Goal: Complete application form

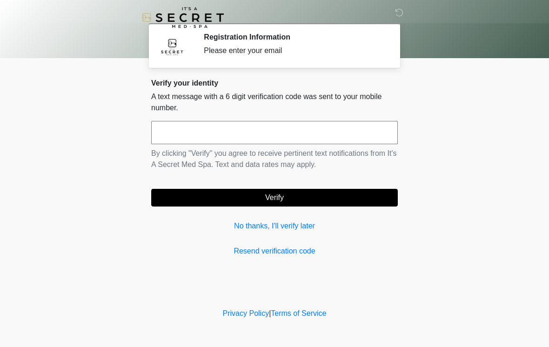
click at [332, 141] on input "text" at bounding box center [274, 132] width 247 height 23
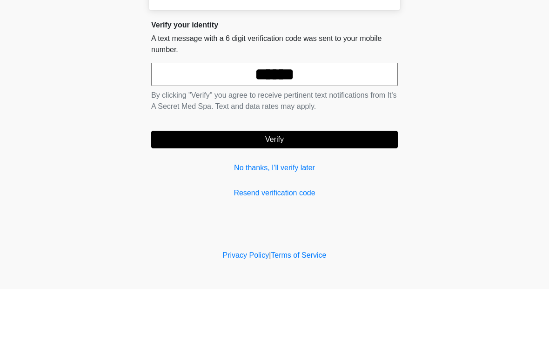
type input "******"
click at [343, 189] on button "Verify" at bounding box center [274, 198] width 247 height 18
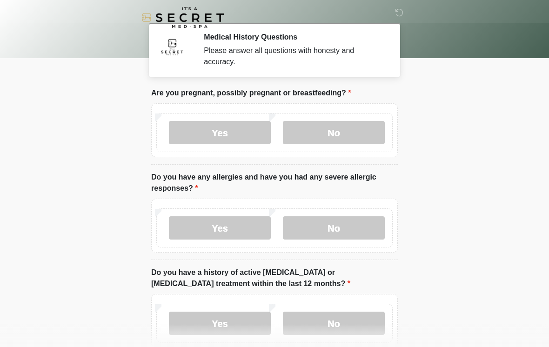
click at [348, 139] on label "No" at bounding box center [334, 132] width 102 height 23
click at [344, 228] on label "No" at bounding box center [334, 227] width 102 height 23
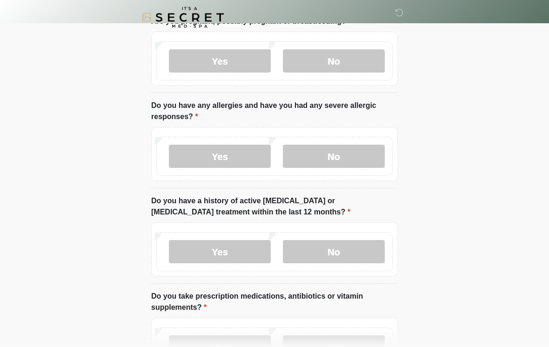
click at [333, 259] on label "No" at bounding box center [334, 251] width 102 height 23
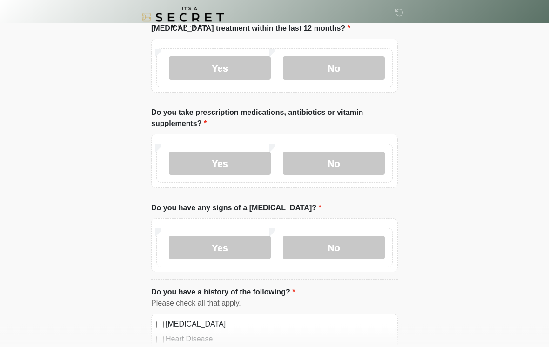
scroll to position [255, 0]
click at [349, 159] on label "No" at bounding box center [334, 163] width 102 height 23
click at [340, 253] on label "No" at bounding box center [334, 247] width 102 height 23
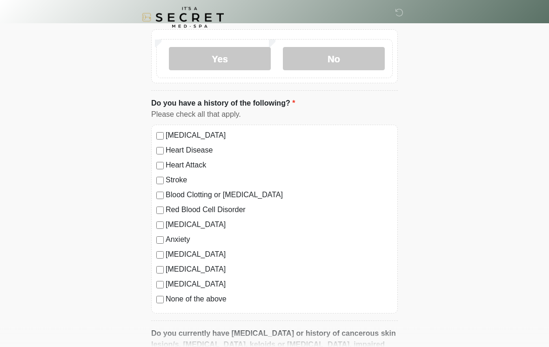
scroll to position [444, 0]
click at [191, 302] on label "None of the above" at bounding box center [279, 298] width 227 height 11
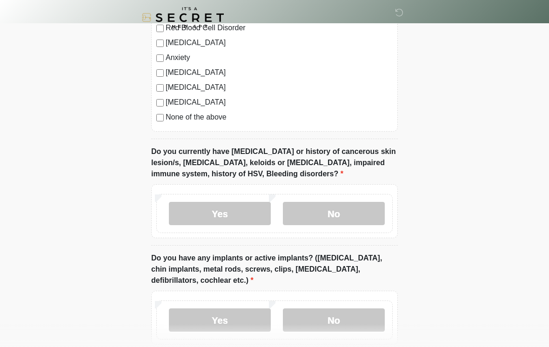
scroll to position [637, 0]
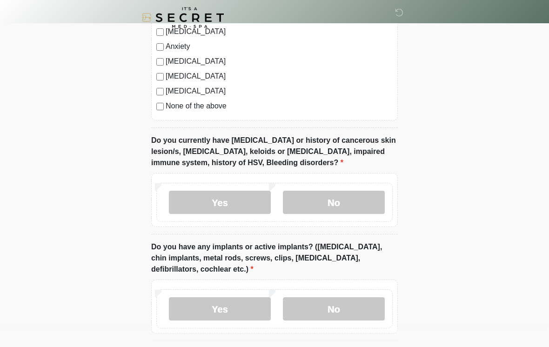
click at [347, 184] on div "Yes No" at bounding box center [274, 202] width 236 height 39
click at [348, 211] on label "No" at bounding box center [334, 202] width 102 height 23
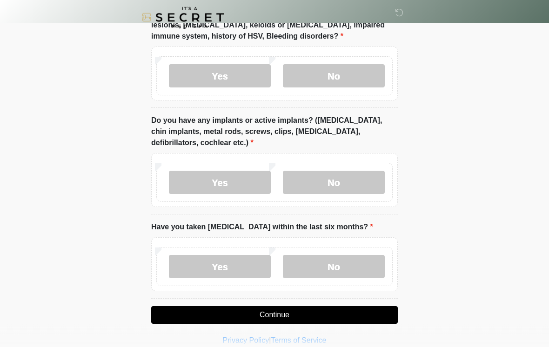
scroll to position [774, 0]
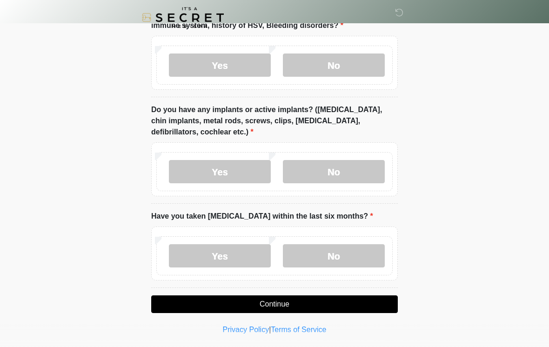
click at [366, 163] on label "No" at bounding box center [334, 171] width 102 height 23
click at [352, 264] on label "No" at bounding box center [334, 255] width 102 height 23
click at [303, 305] on button "Continue" at bounding box center [274, 304] width 247 height 18
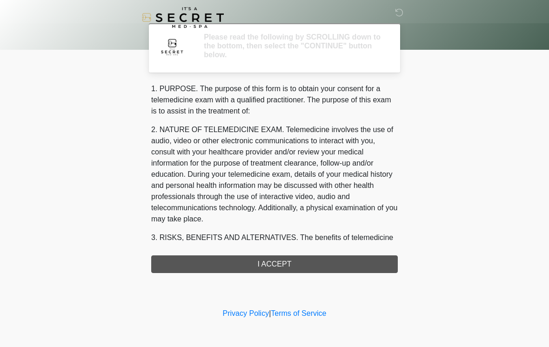
scroll to position [0, 0]
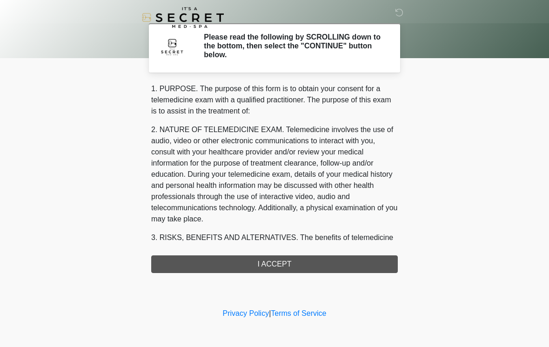
click at [289, 264] on div "1. PURPOSE. The purpose of this form is to obtain your consent for a telemedici…" at bounding box center [274, 178] width 247 height 190
click at [256, 265] on div "1. PURPOSE. The purpose of this form is to obtain your consent for a telemedici…" at bounding box center [274, 178] width 247 height 190
click at [278, 266] on div "1. PURPOSE. The purpose of this form is to obtain your consent for a telemedici…" at bounding box center [274, 178] width 247 height 190
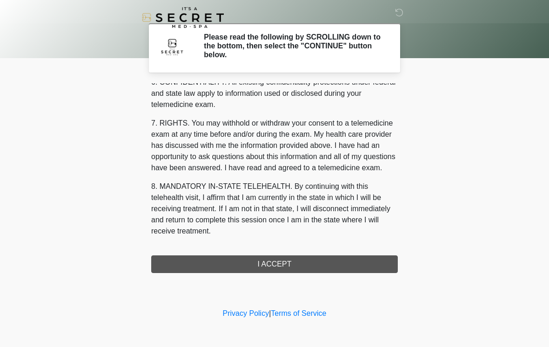
click at [299, 260] on button "I ACCEPT" at bounding box center [274, 264] width 247 height 18
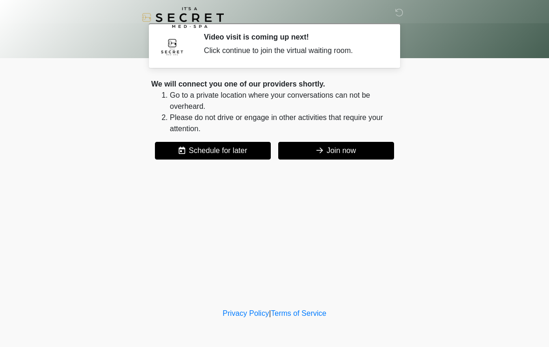
click at [331, 152] on button "Join now" at bounding box center [336, 151] width 116 height 18
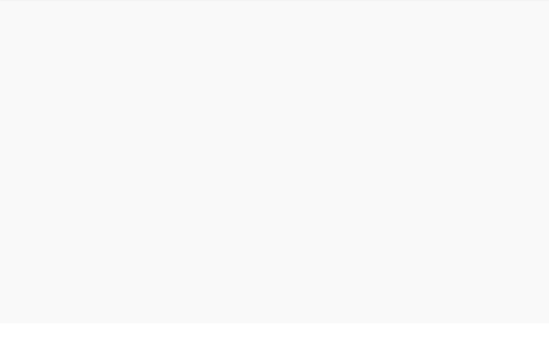
scroll to position [3, 0]
